Goal: Task Accomplishment & Management: Manage account settings

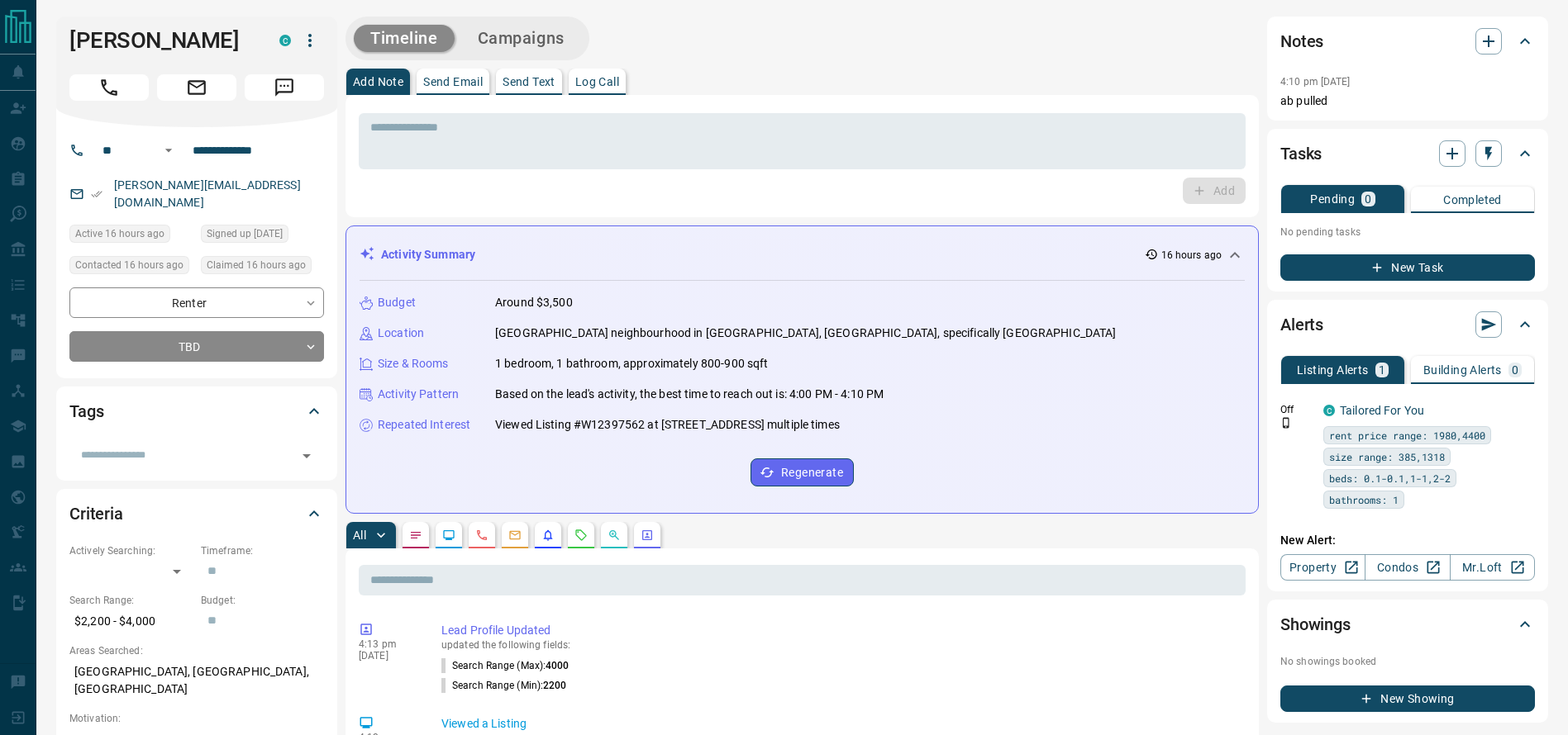
click at [111, 97] on div "[PERSON_NAME]" at bounding box center [197, 72] width 281 height 111
click at [111, 97] on icon "Call" at bounding box center [109, 88] width 22 height 22
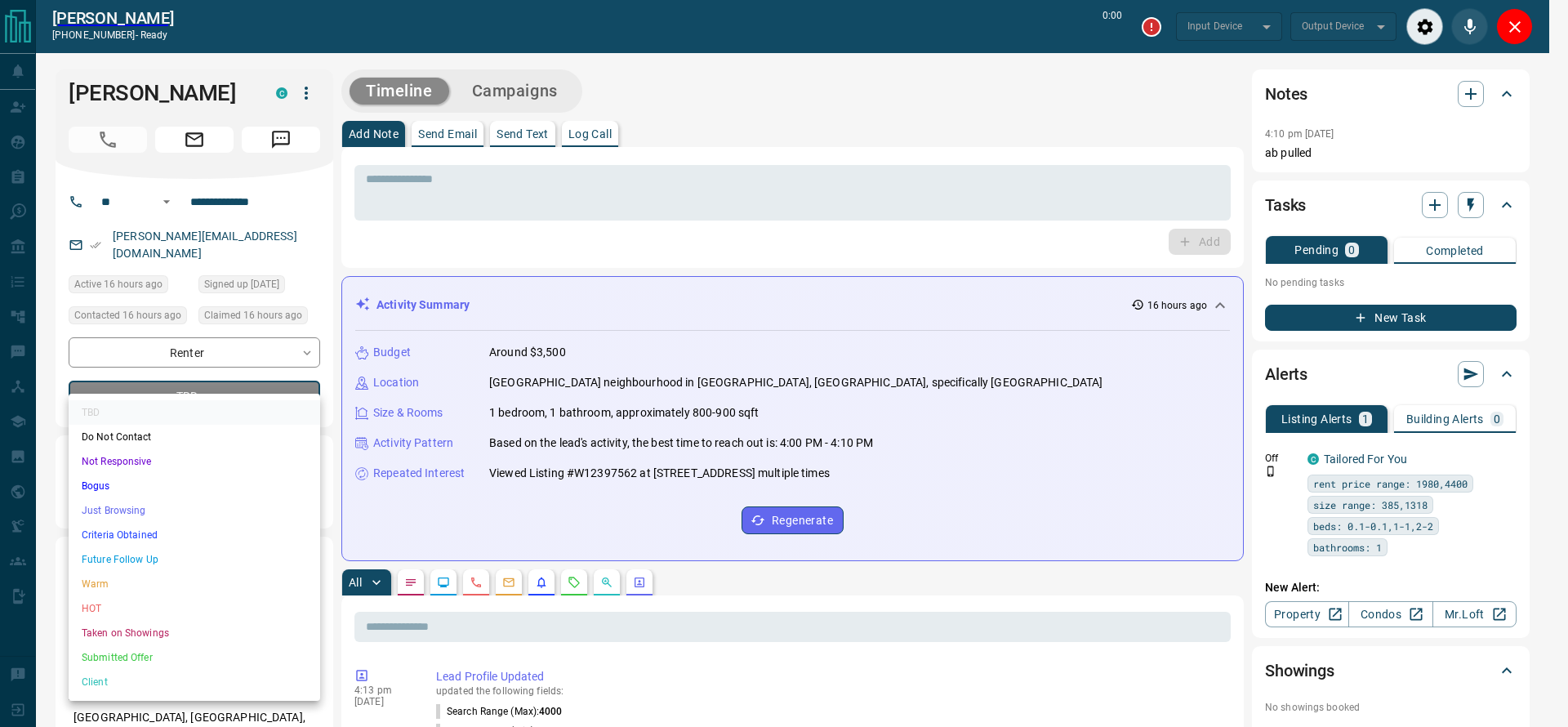
type input "*******"
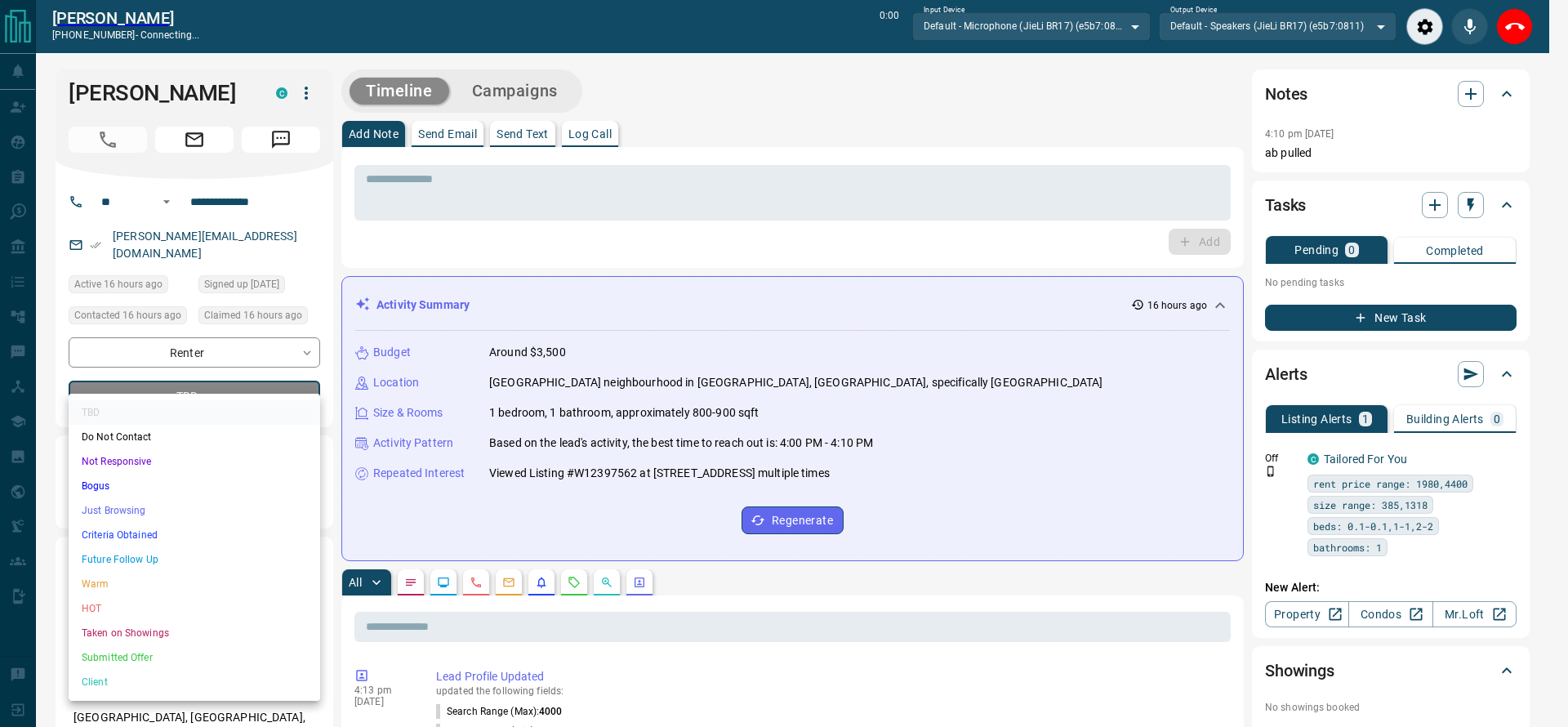
click at [154, 500] on li "Just Browsing" at bounding box center [194, 511] width 251 height 25
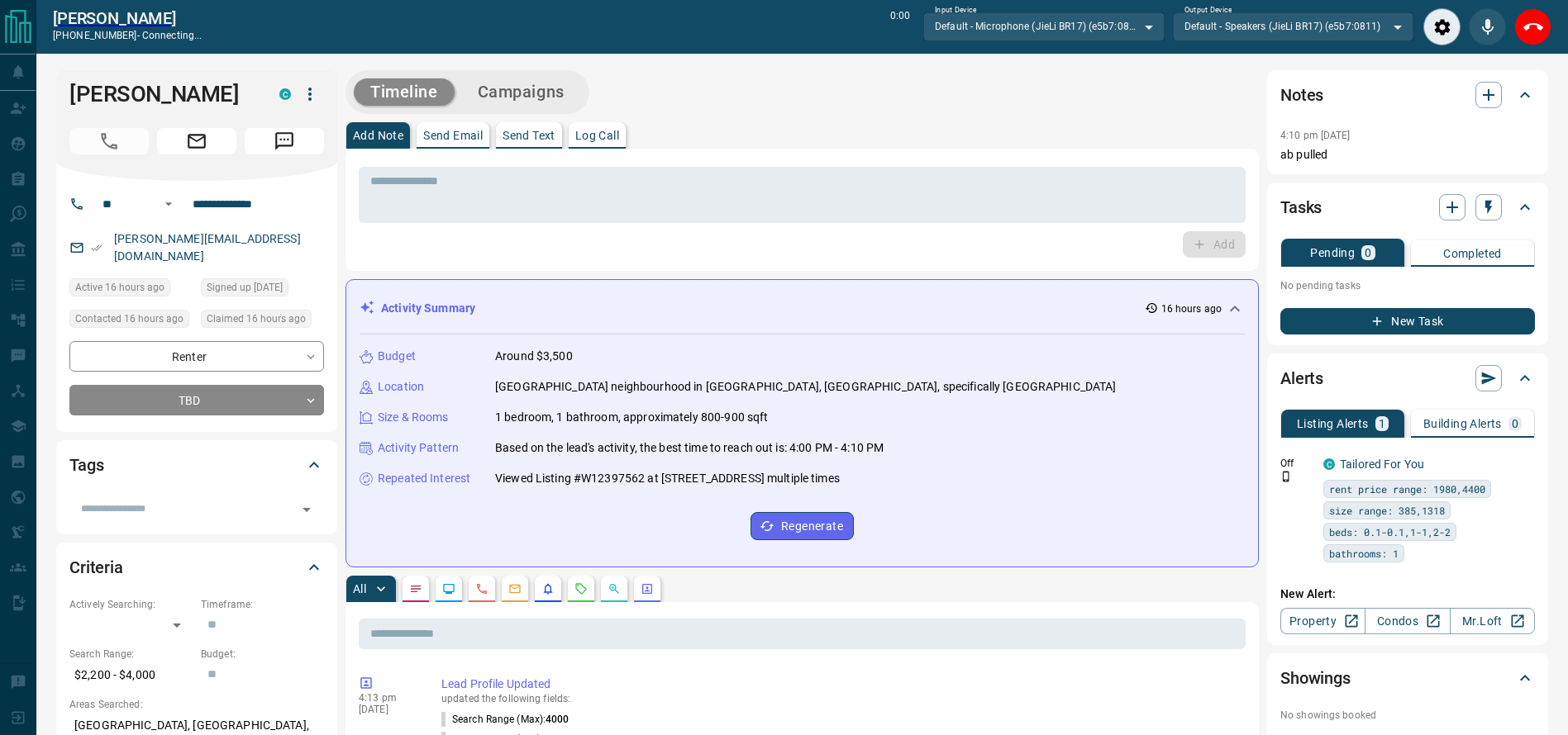
click at [155, 506] on ul "TBD Do Not Contact Not Responsive Bogus Just Browsing Criteria Obtained Future …" at bounding box center [197, 486] width 191 height 175
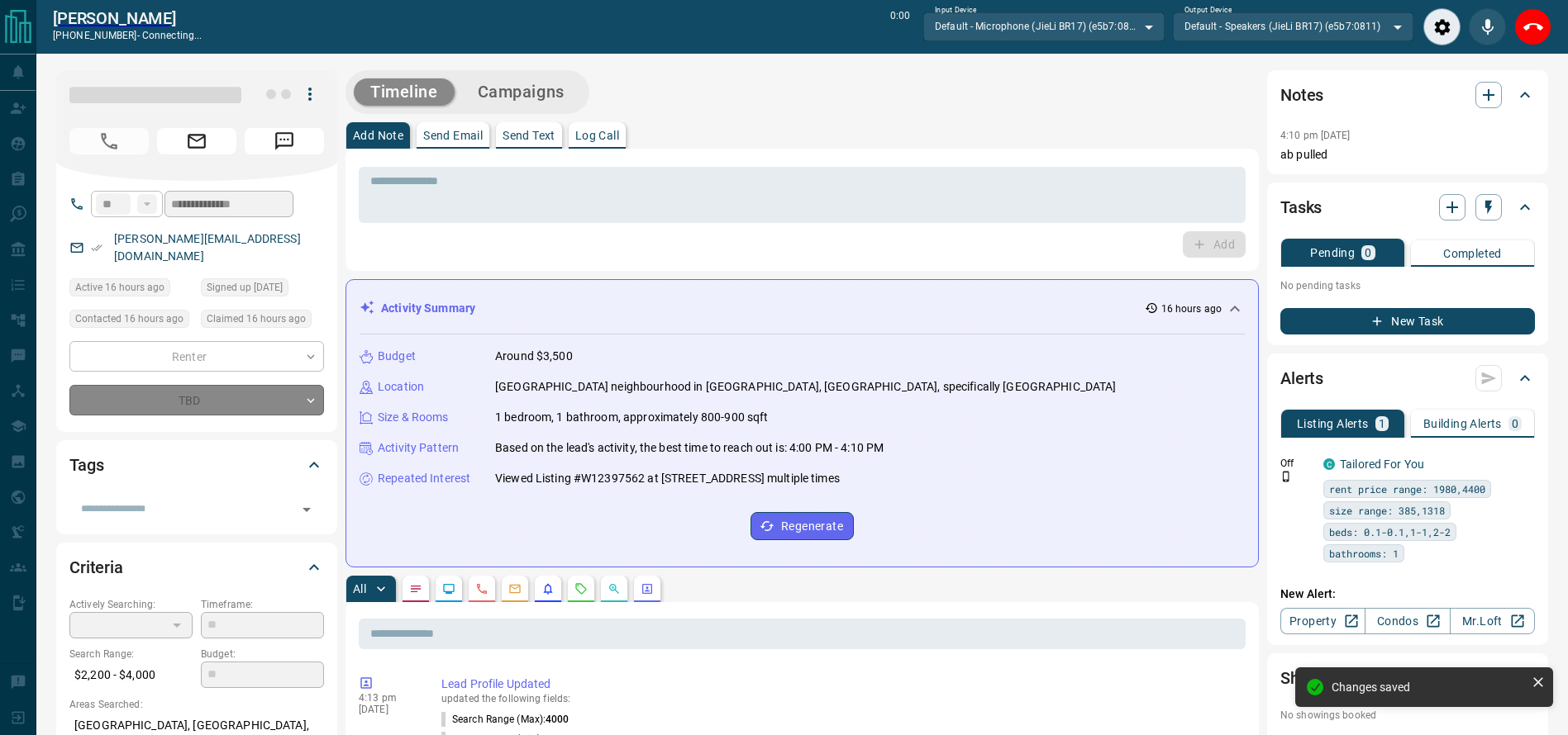
type input "*"
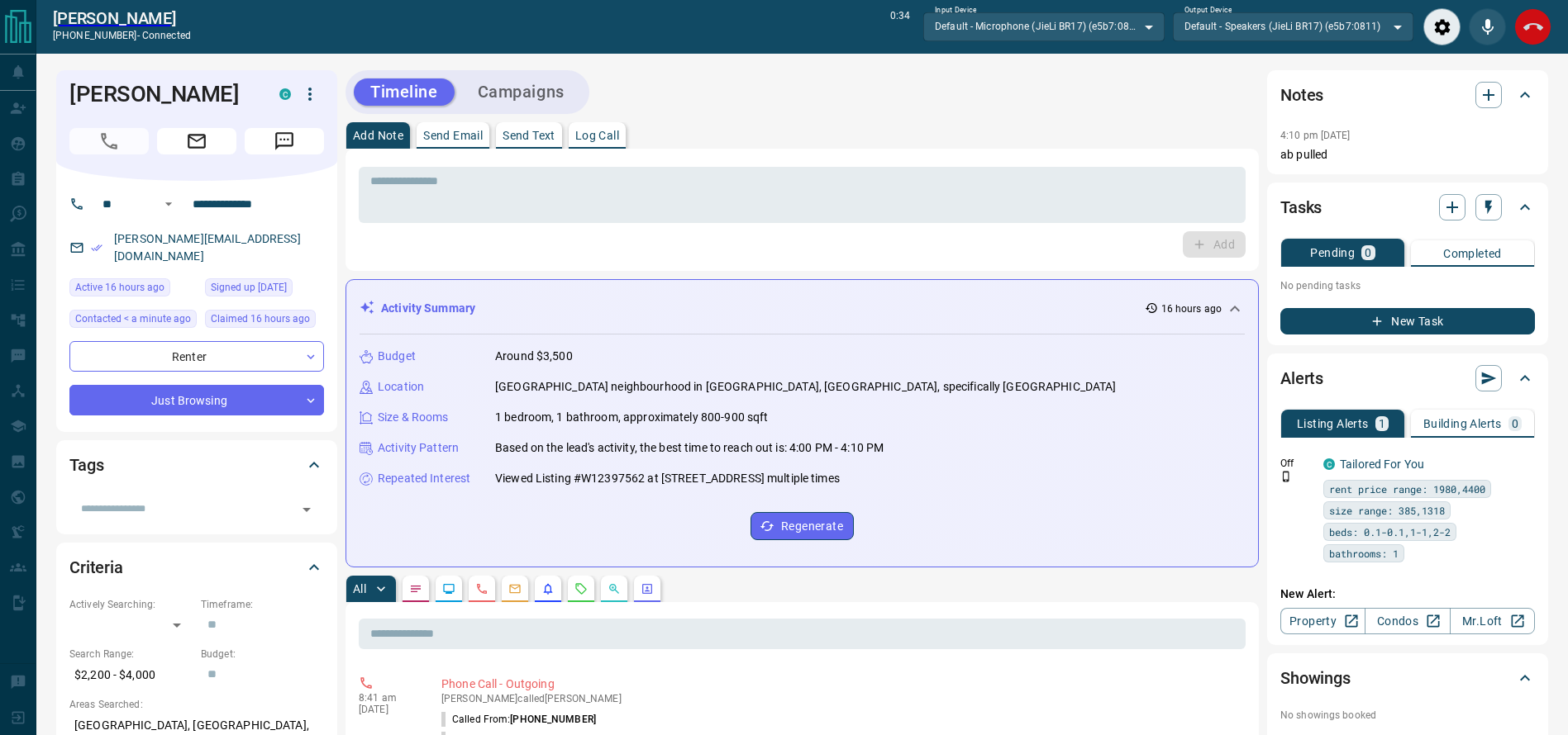
click at [1521, 18] on button "End Call" at bounding box center [1532, 27] width 37 height 37
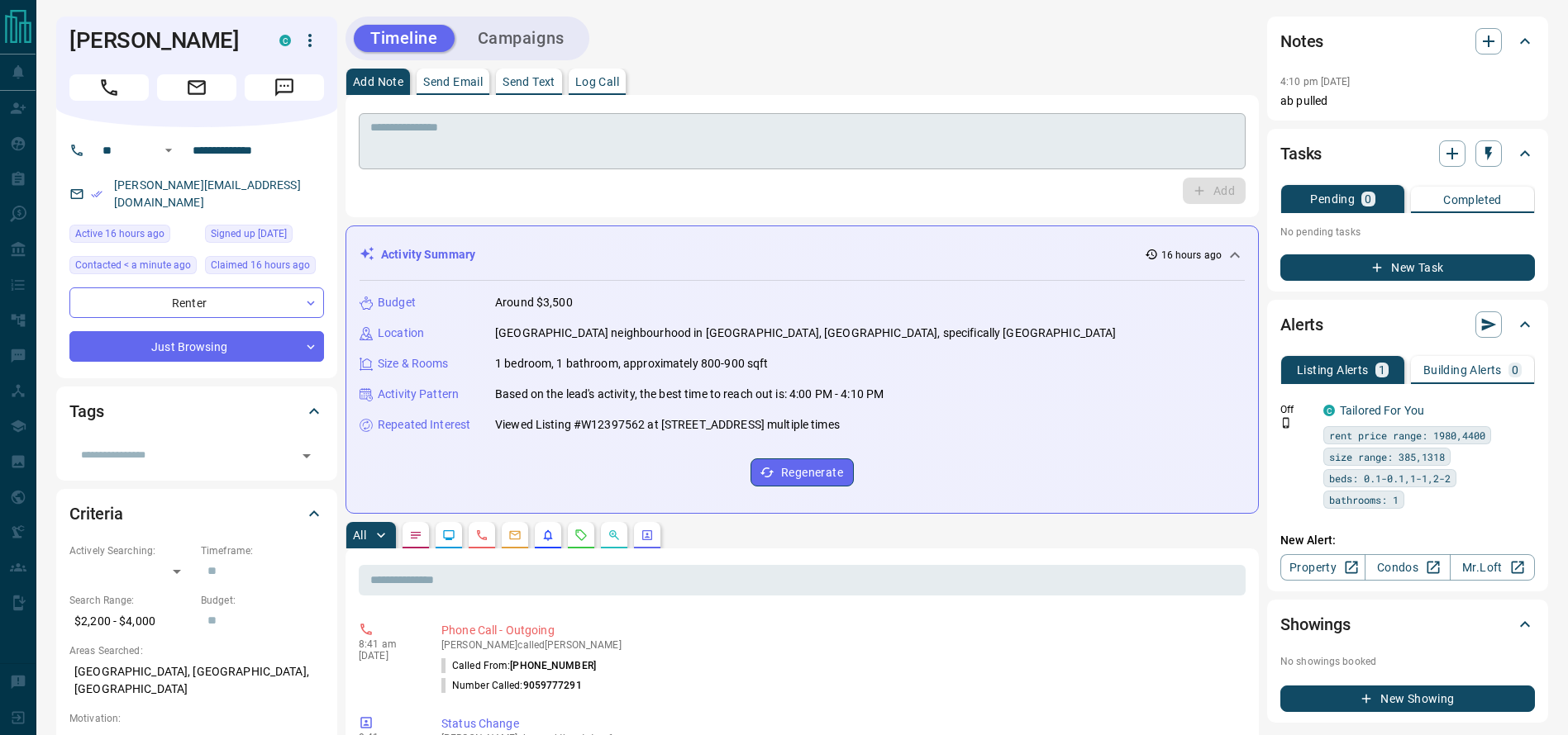
click at [880, 158] on textarea at bounding box center [801, 141] width 864 height 43
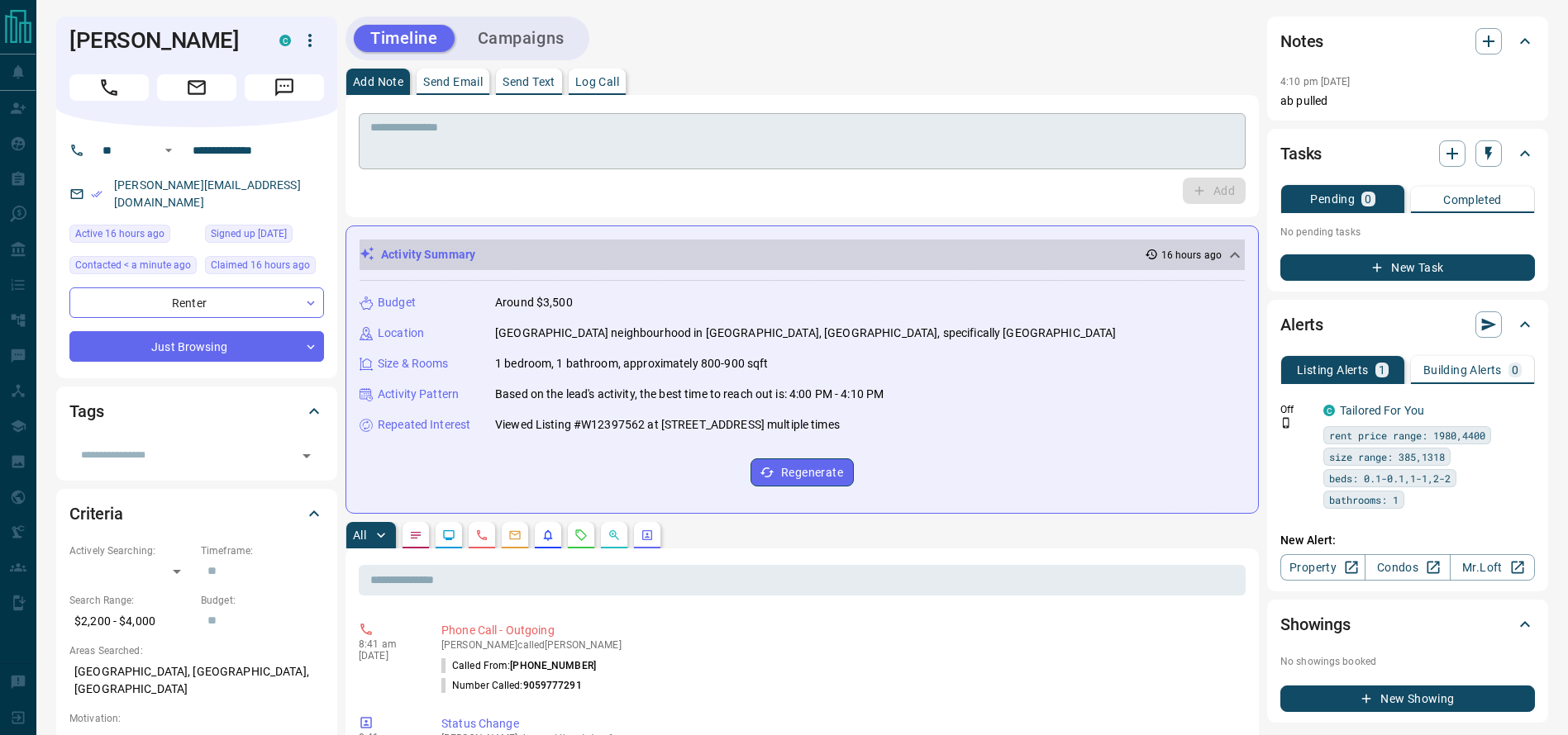
click at [880, 158] on textarea at bounding box center [801, 141] width 864 height 43
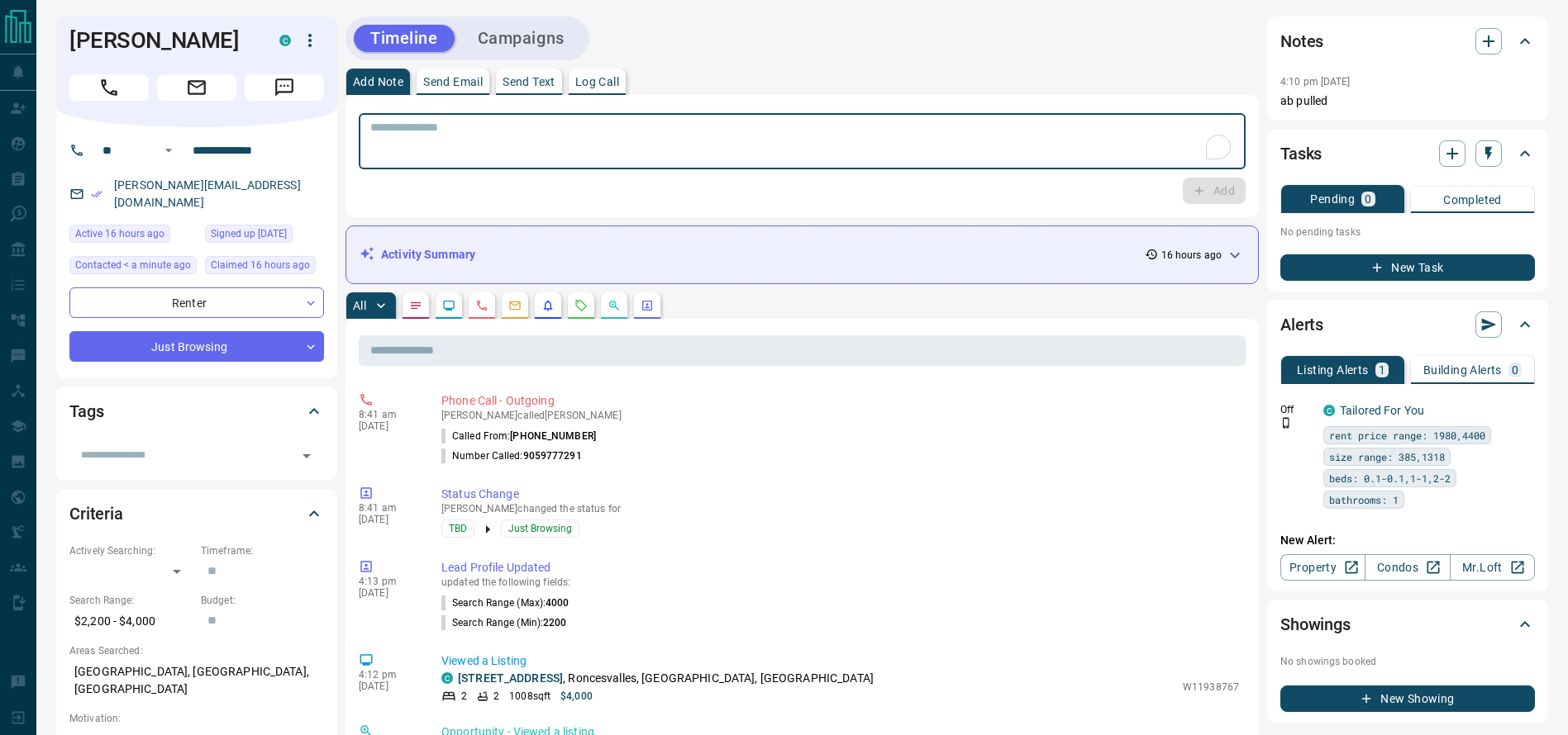
click at [867, 158] on textarea "To enrich screen reader interactions, please activate Accessibility in Grammarl…" at bounding box center [801, 141] width 864 height 43
type textarea "**********"
click at [1204, 194] on icon "button" at bounding box center [1199, 190] width 15 height 15
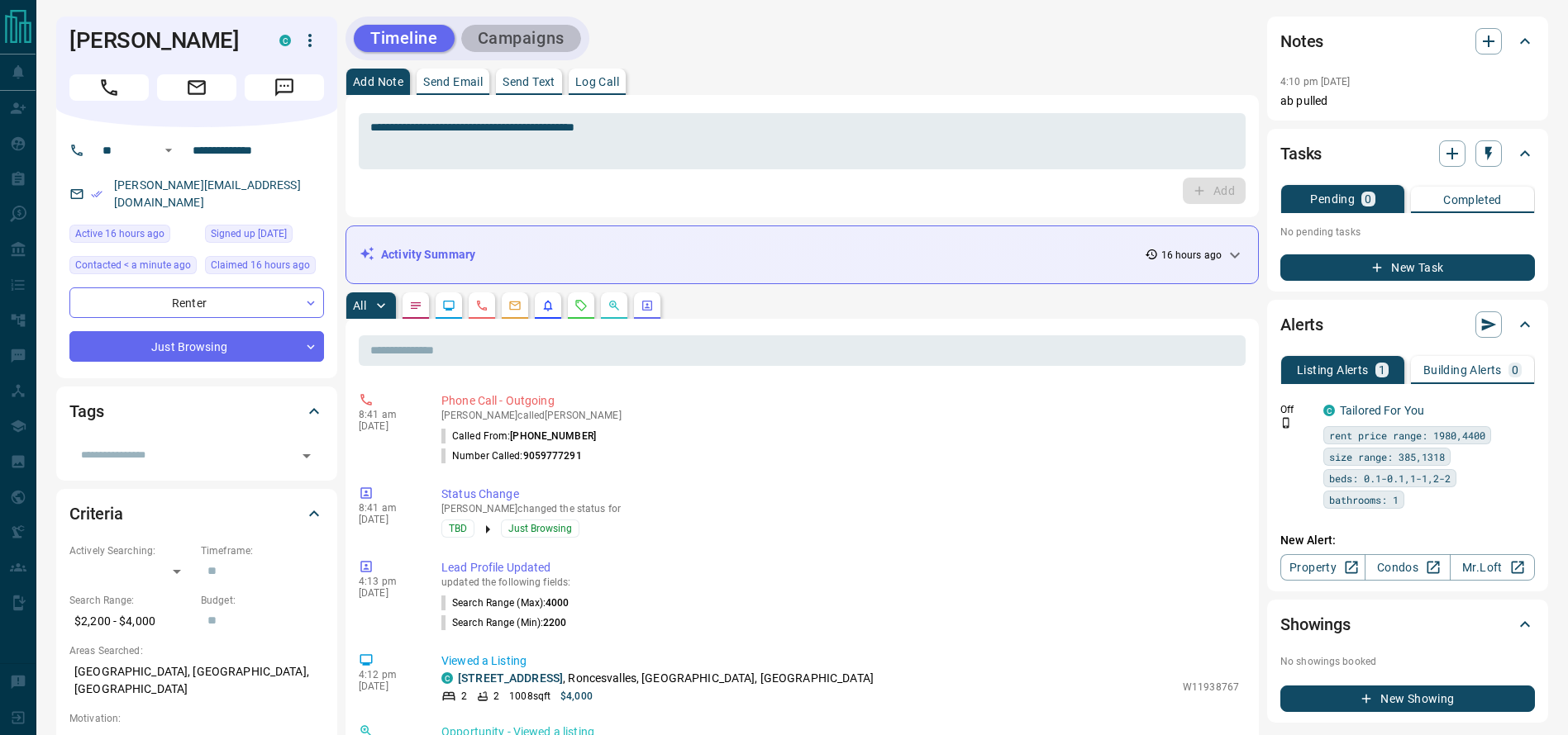
click at [540, 30] on button "Campaigns" at bounding box center [521, 38] width 120 height 27
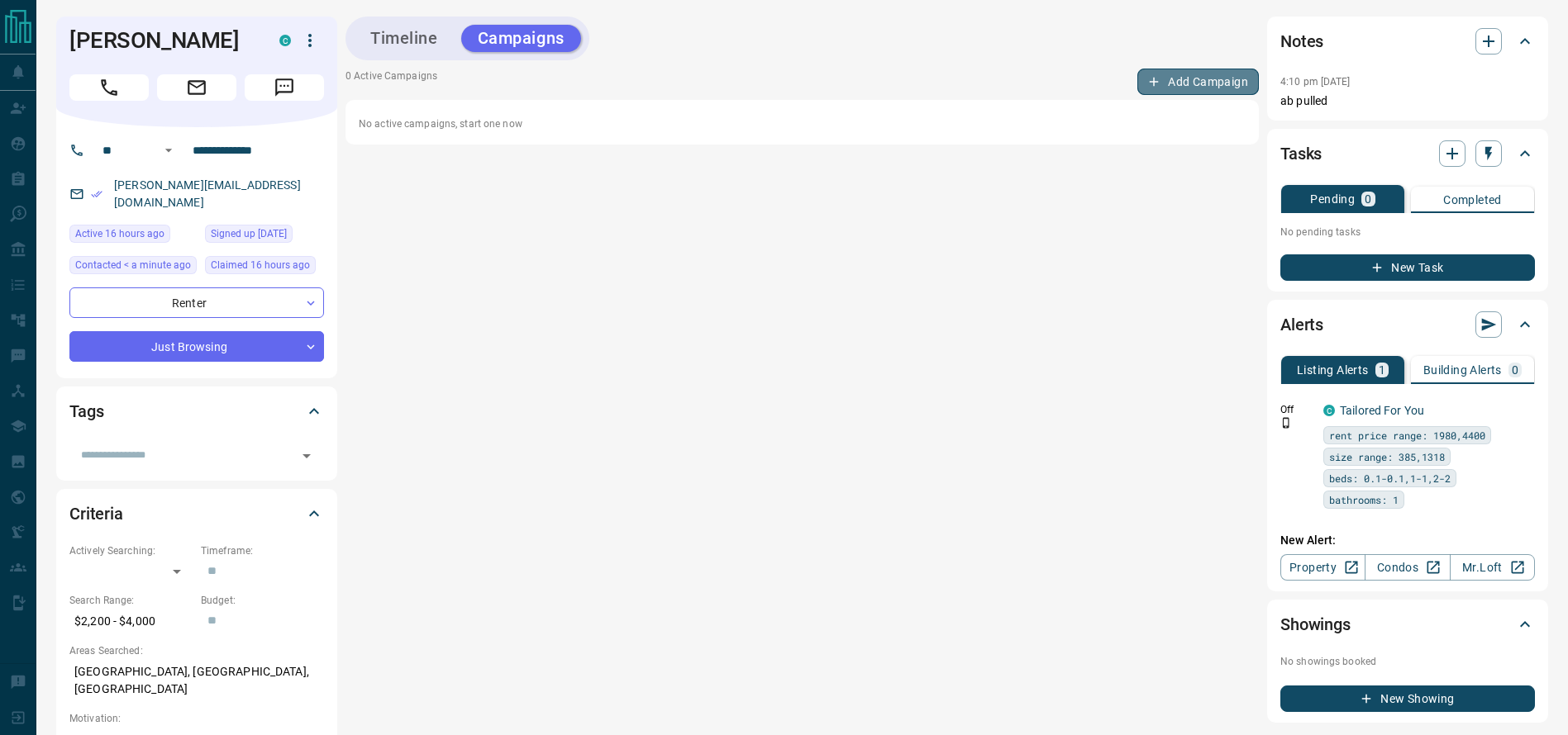
click at [1194, 74] on button "Add Campaign" at bounding box center [1198, 82] width 122 height 26
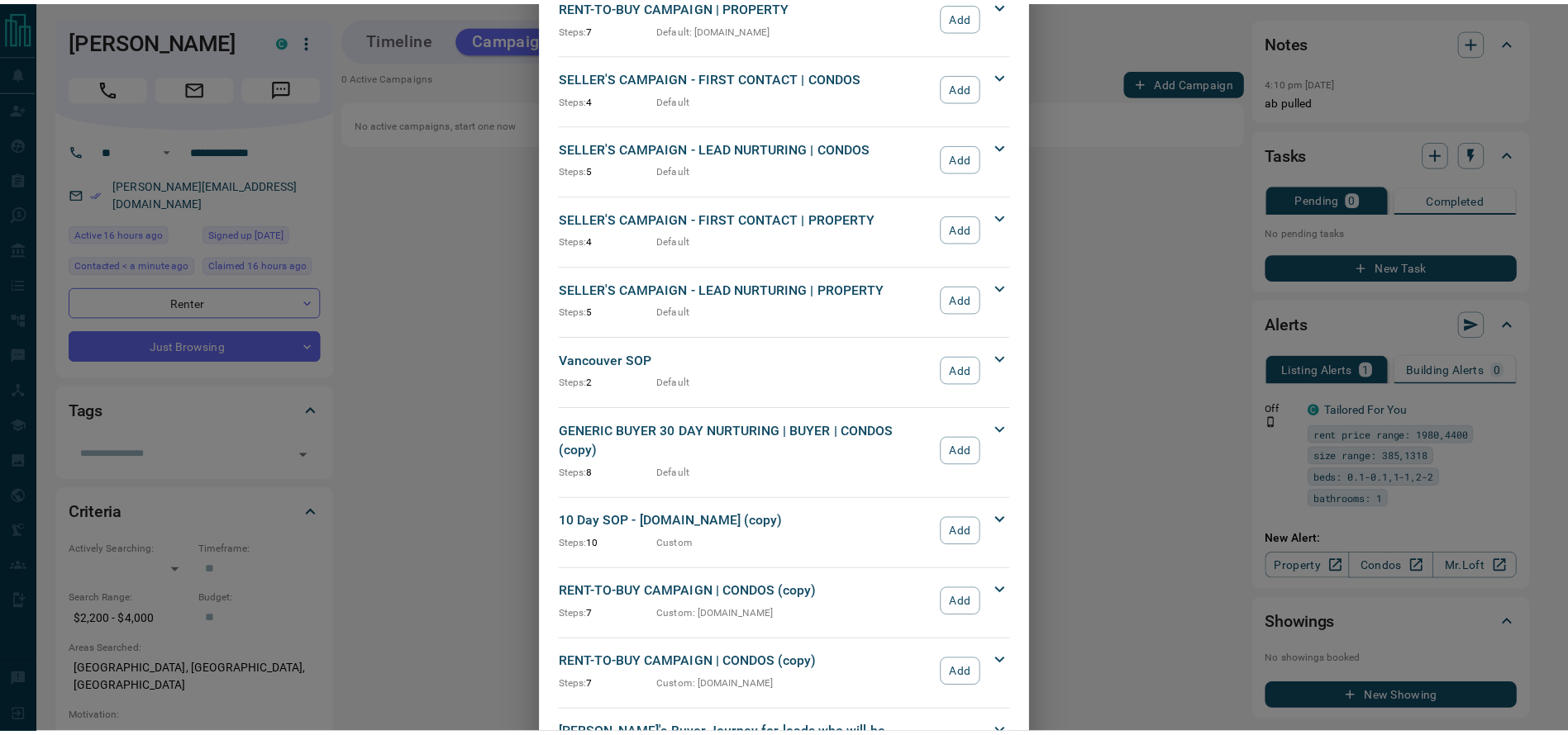
scroll to position [1704, 0]
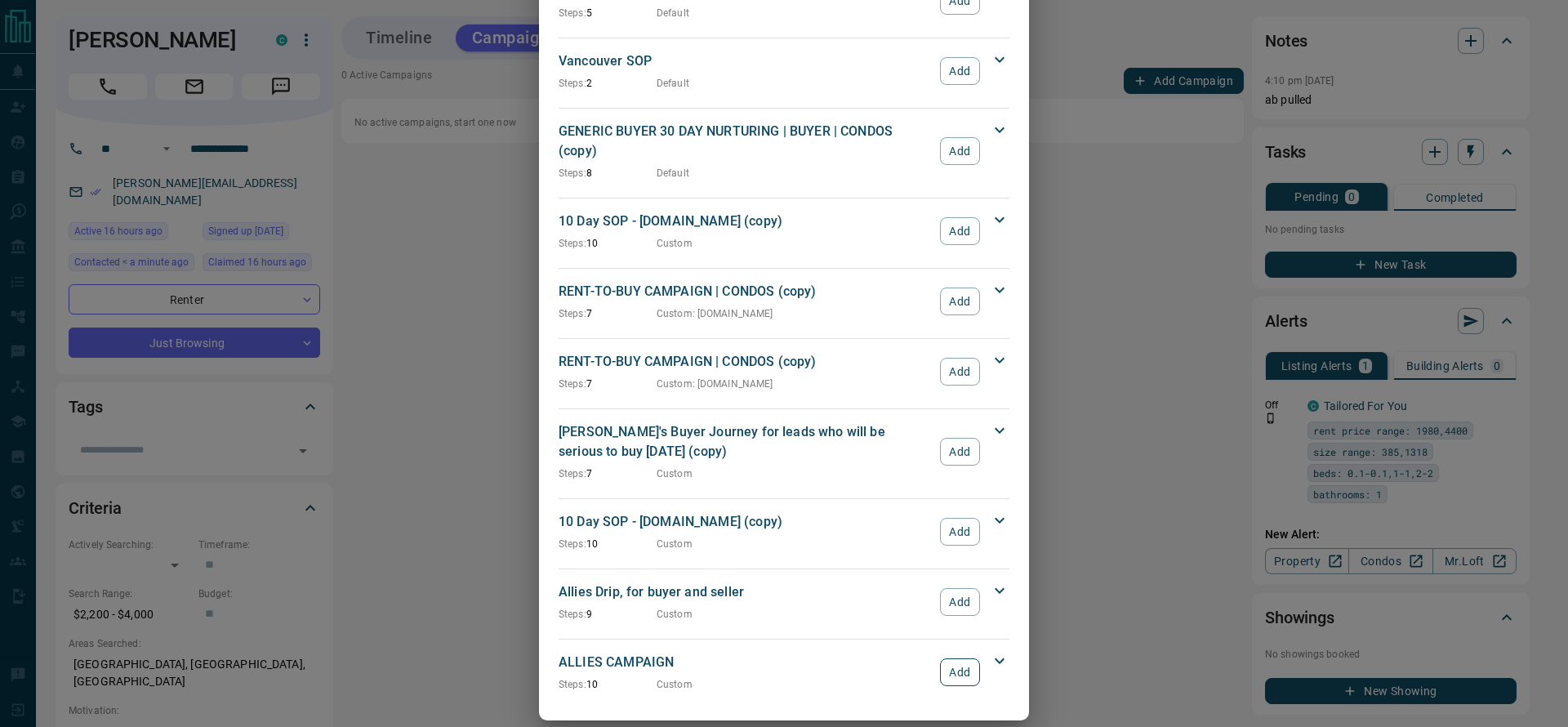
click at [948, 658] on button "Add" at bounding box center [960, 672] width 40 height 27
